Goal: Communication & Community: Ask a question

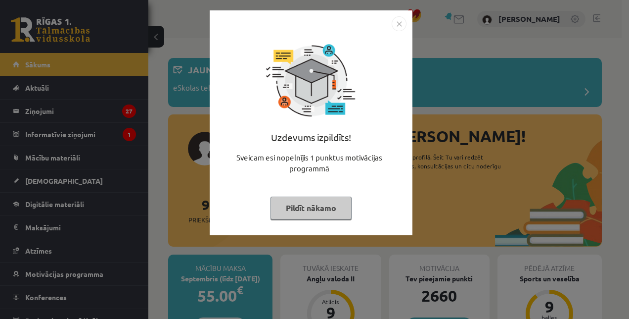
click at [310, 203] on button "Pildīt nākamo" at bounding box center [311, 207] width 81 height 23
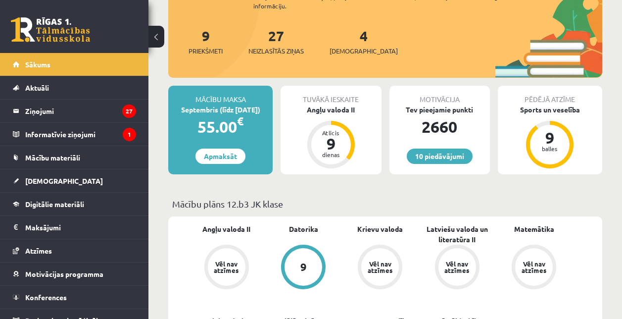
scroll to position [171, 0]
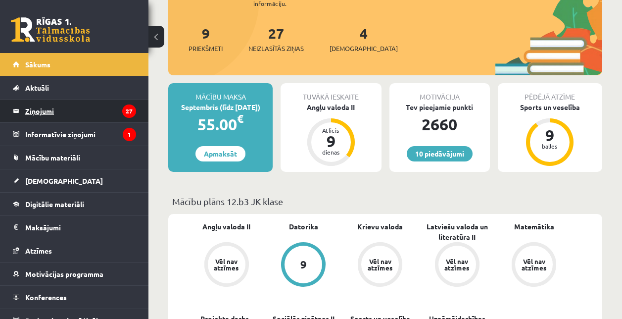
click at [76, 105] on legend "Ziņojumi 27" at bounding box center [80, 110] width 111 height 23
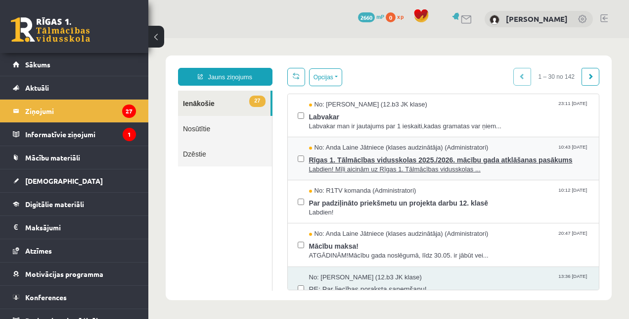
click at [375, 155] on span "Rīgas 1. Tālmācības vidusskolas 2025./2026. mācību gada atklāšanas pasākums" at bounding box center [449, 158] width 280 height 12
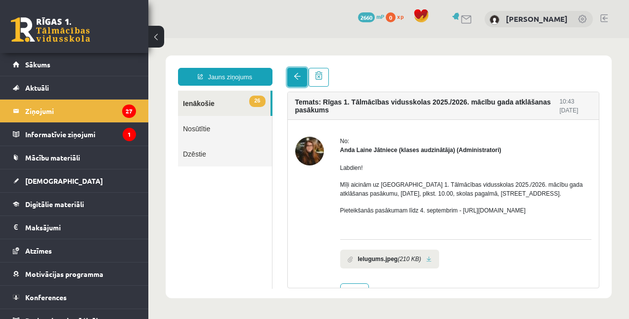
click at [292, 73] on link at bounding box center [297, 77] width 20 height 19
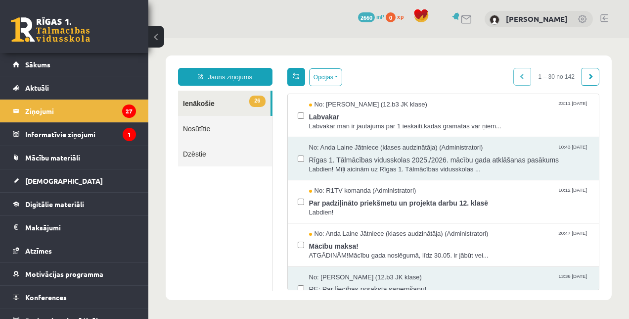
click at [296, 76] on span at bounding box center [296, 75] width 7 height 7
click at [425, 165] on span "Labdien! Mīļi aicinām uz Rīgas 1. Tālmācības vidusskolas ..." at bounding box center [449, 169] width 280 height 9
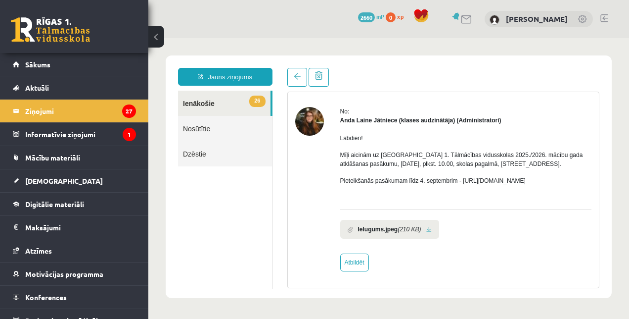
scroll to position [30, 0]
click at [292, 73] on link at bounding box center [297, 77] width 20 height 19
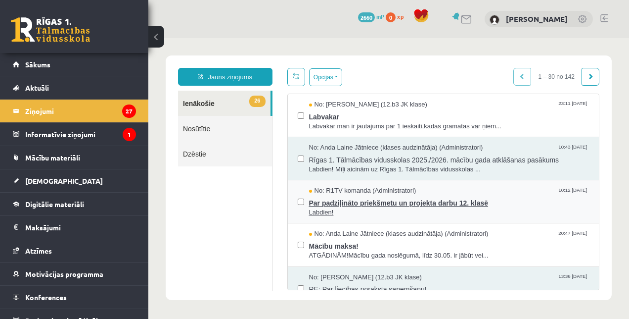
scroll to position [0, 0]
click at [384, 197] on span "Par padziļināto priekšmetu un projekta darbu 12. klasē" at bounding box center [449, 201] width 280 height 12
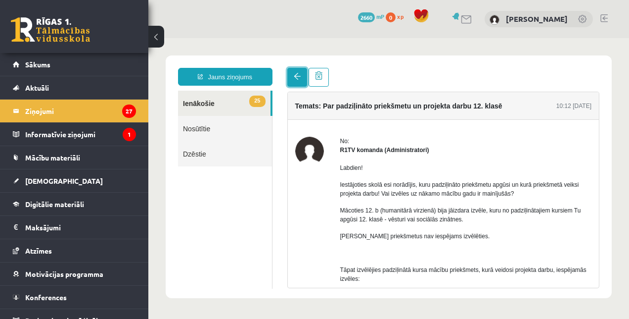
click at [295, 77] on span at bounding box center [297, 76] width 7 height 7
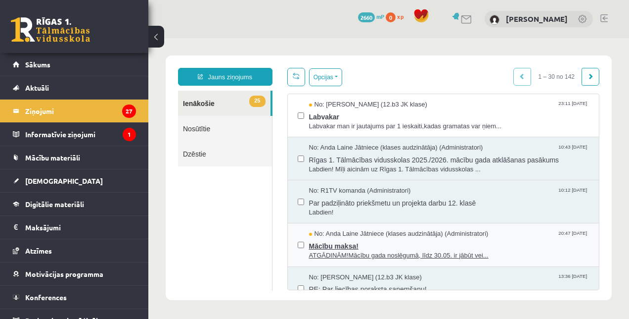
click at [513, 246] on span "Mācību maksa!" at bounding box center [449, 244] width 280 height 12
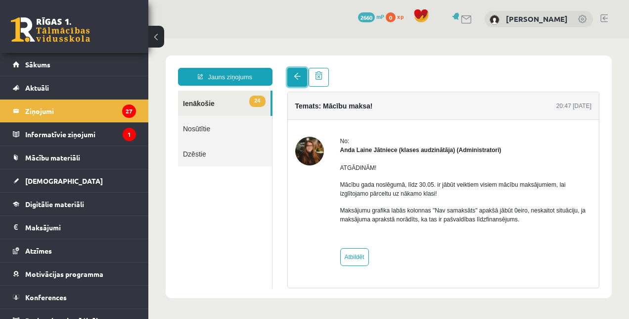
click at [292, 74] on link at bounding box center [297, 77] width 20 height 19
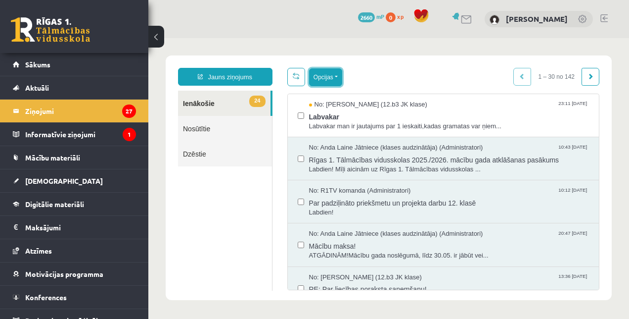
click at [337, 79] on button "Opcijas" at bounding box center [325, 77] width 33 height 18
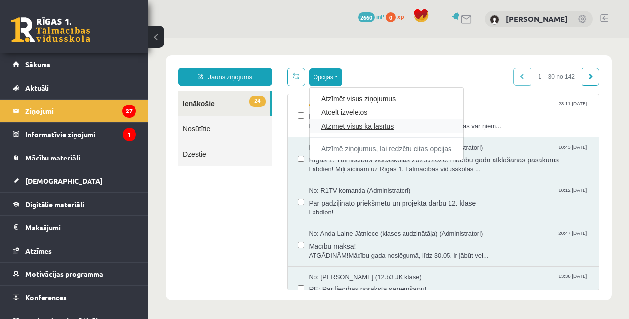
click at [378, 123] on link "Atzīmēt visus kā lasītus" at bounding box center [387, 126] width 130 height 10
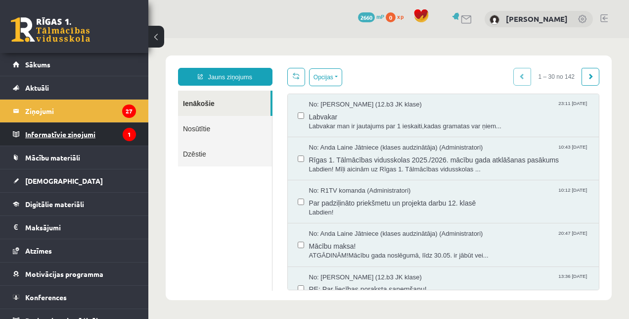
click at [66, 134] on legend "Informatīvie ziņojumi 1" at bounding box center [80, 134] width 111 height 23
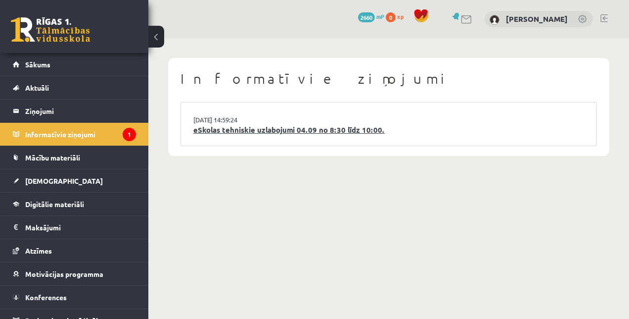
click at [314, 126] on link "eSkolas tehniskie uzlabojumi 04.09 no 8:30 līdz 10:00." at bounding box center [388, 129] width 391 height 11
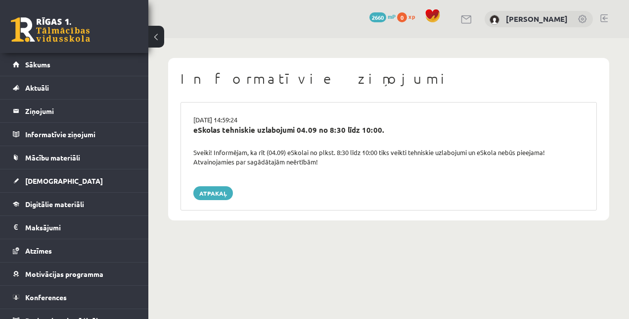
click at [313, 148] on div "Sveiki! Informējam, ka rīt (04.09) eSkolai no plkst. 8:30 līdz 10:00 tiks veikt…" at bounding box center [389, 156] width 406 height 19
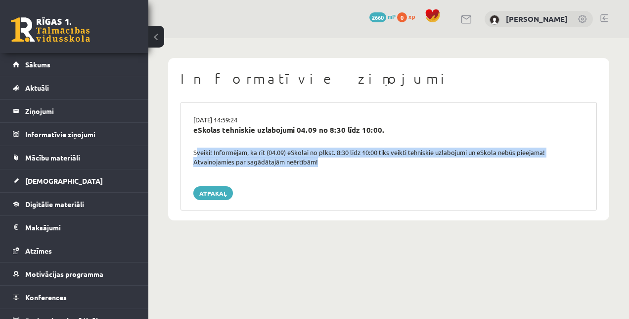
click at [214, 165] on div "Sveiki! Informējam, ka rīt (04.09) eSkolai no plkst. 8:30 līdz 10:00 tiks veikt…" at bounding box center [389, 156] width 406 height 19
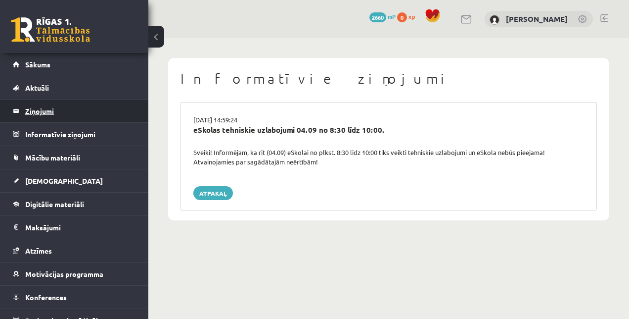
click at [99, 110] on legend "Ziņojumi 0" at bounding box center [80, 110] width 111 height 23
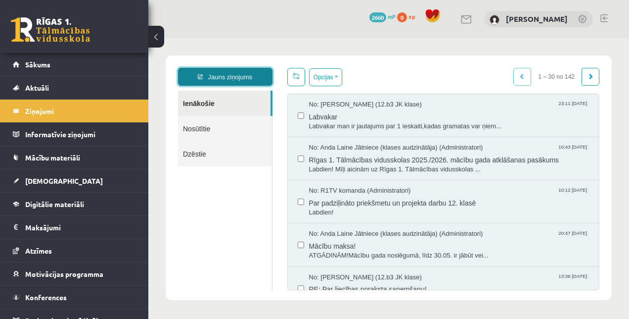
click at [235, 74] on link "Jauns ziņojums" at bounding box center [225, 77] width 94 height 18
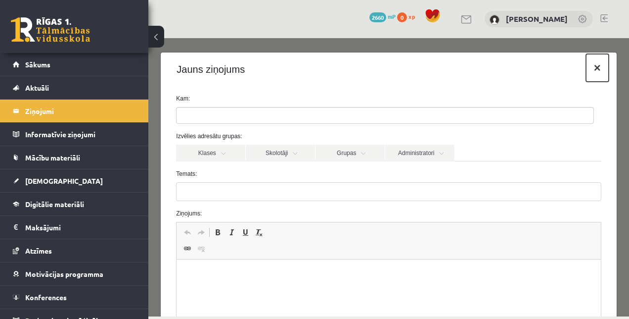
click at [587, 72] on button "×" at bounding box center [597, 68] width 23 height 28
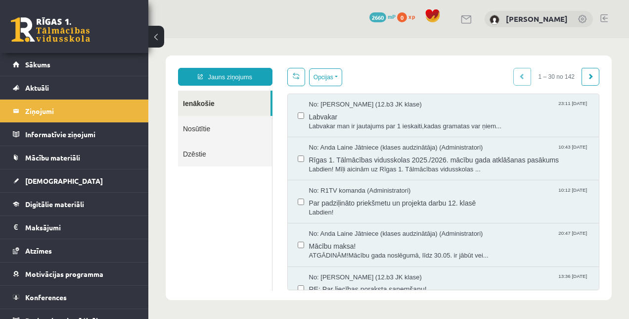
click at [220, 128] on link "Nosūtītie" at bounding box center [225, 128] width 94 height 25
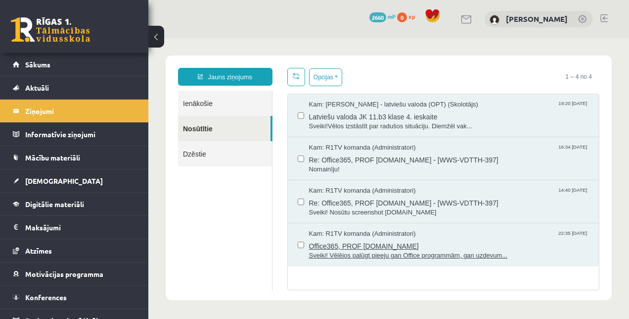
click at [408, 237] on span "Kam: R1TV komanda (Administratori)" at bounding box center [362, 233] width 107 height 9
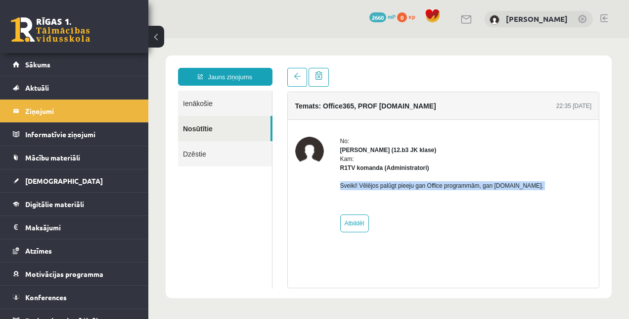
drag, startPoint x: 337, startPoint y: 184, endPoint x: 543, endPoint y: 195, distance: 206.1
click at [543, 195] on div "No: Kristīne [PERSON_NAME] (12.b3 JK klase) Kam: R1TV komanda (Administratori) …" at bounding box center [443, 184] width 297 height 95
copy p "Sveiki! Vēlējos palūgt pieeju gan Office programmām, gan [DOMAIN_NAME]."
click at [249, 68] on link "Jauns ziņojums" at bounding box center [225, 77] width 94 height 18
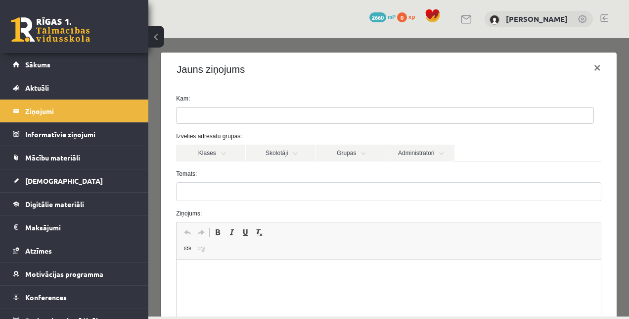
click at [244, 115] on ul at bounding box center [385, 115] width 417 height 16
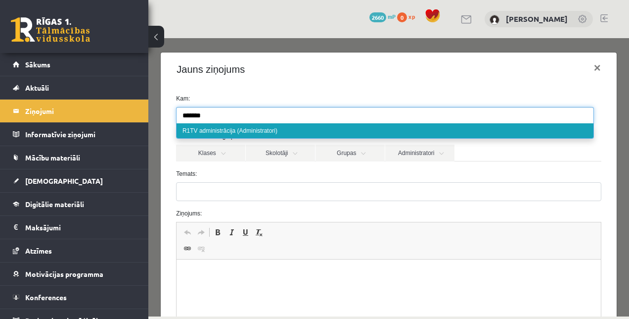
type input "*******"
select select "*****"
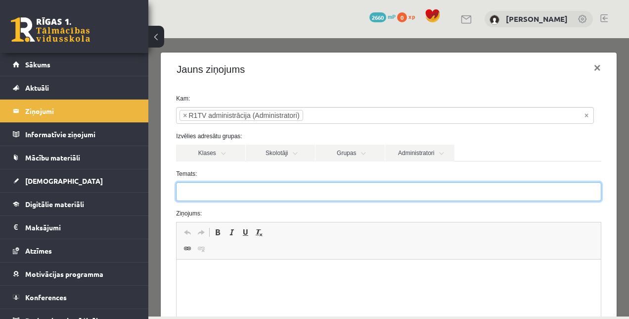
click at [223, 196] on input "Temats:" at bounding box center [388, 191] width 425 height 19
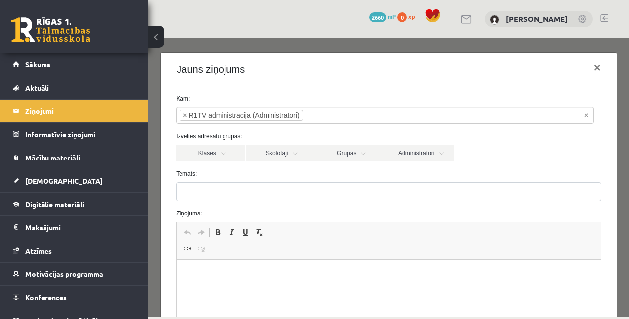
click at [219, 284] on html at bounding box center [389, 274] width 424 height 30
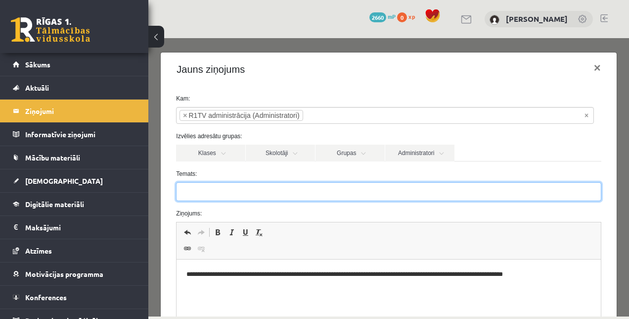
click at [295, 192] on input "Temats:" at bounding box center [388, 191] width 425 height 19
type input "**********"
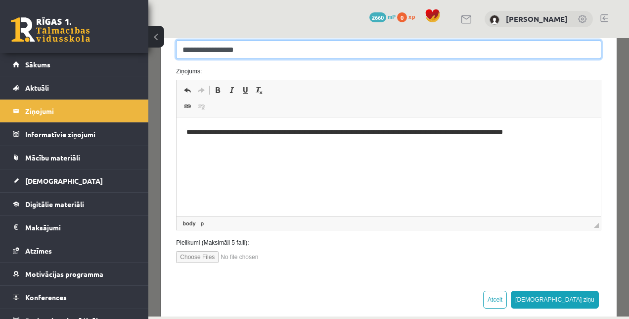
scroll to position [160, 0]
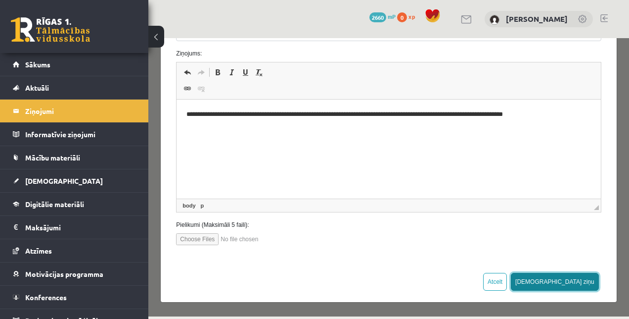
click at [573, 283] on button "[DEMOGRAPHIC_DATA] ziņu" at bounding box center [555, 282] width 88 height 18
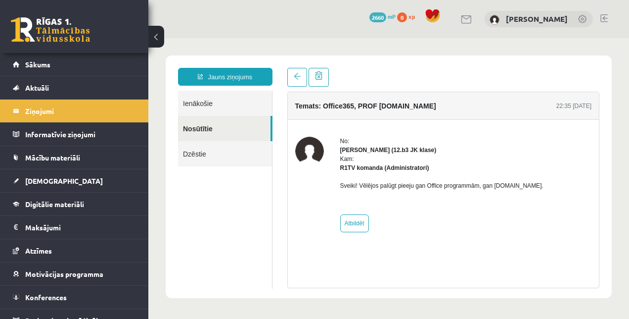
scroll to position [0, 0]
